Goal: Obtain resource: Download file/media

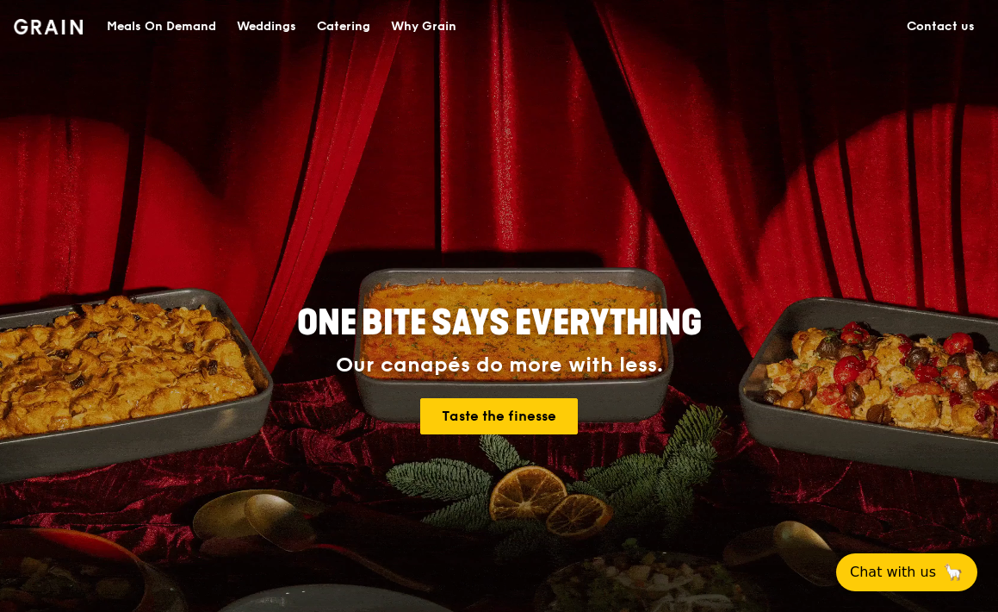
click at [346, 15] on div "Catering" at bounding box center [343, 27] width 53 height 52
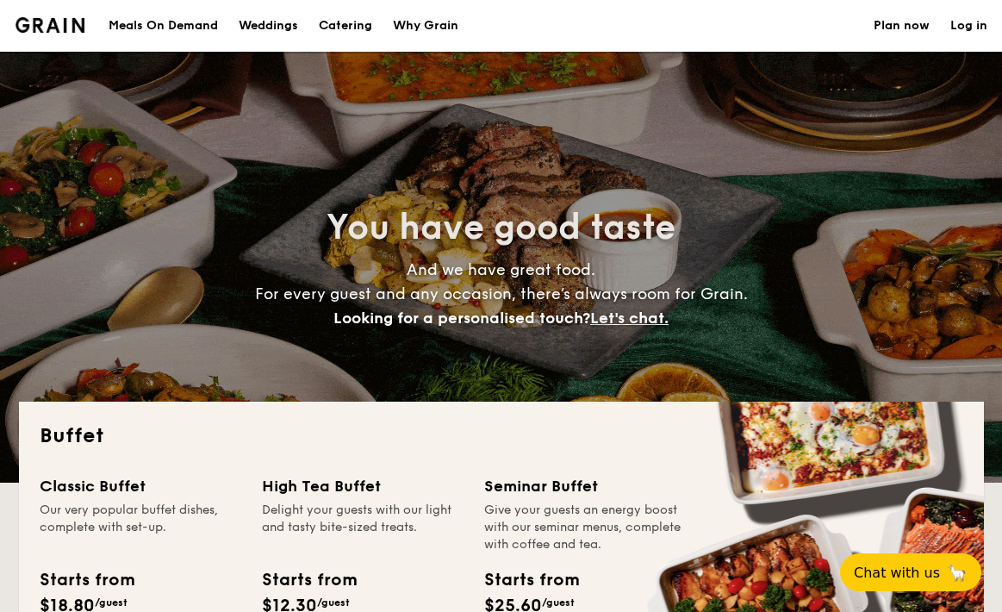
select select
click at [471, 474] on div "High Tea Buffet Delight your guests with our light and tasty bite-sized treats.…" at bounding box center [373, 596] width 222 height 244
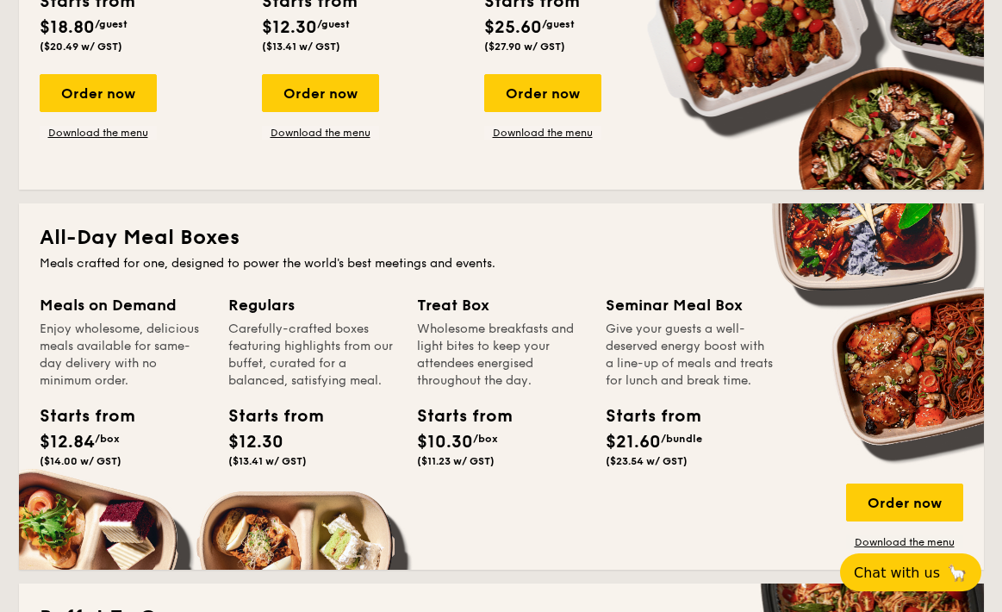
scroll to position [581, 0]
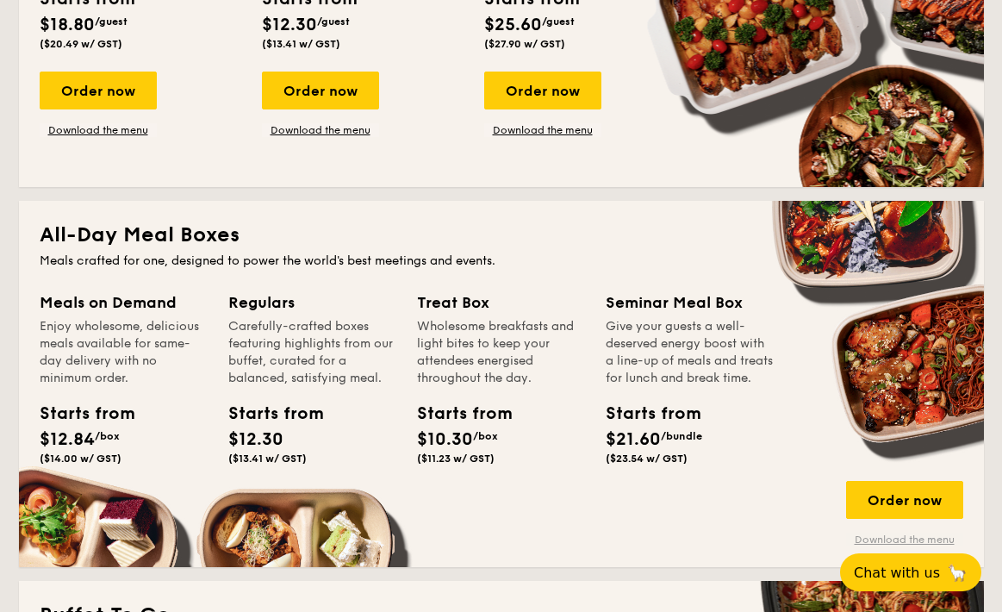
click at [870, 537] on link "Download the menu" at bounding box center [904, 539] width 117 height 14
